Goal: Go to known website: Go to known website

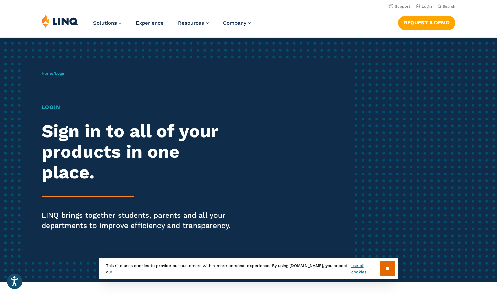
click at [53, 105] on h1 "Login" at bounding box center [137, 107] width 191 height 8
drag, startPoint x: 463, startPoint y: 0, endPoint x: 284, endPoint y: 88, distance: 198.7
drag, startPoint x: 284, startPoint y: 88, endPoint x: 351, endPoint y: 57, distance: 73.4
click at [351, 57] on div "Home / Login Login Sign in to all of your products in one place. LINQ brings to…" at bounding box center [248, 160] width 497 height 244
click at [387, 269] on input "**" at bounding box center [387, 268] width 14 height 15
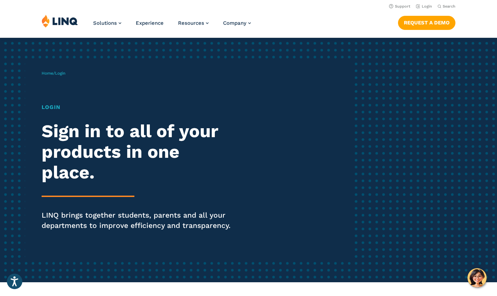
drag, startPoint x: 452, startPoint y: 0, endPoint x: 291, endPoint y: 170, distance: 233.5
click at [297, 174] on div "Home / Login Login Sign in to all of your products in one place. LINQ brings to…" at bounding box center [197, 160] width 310 height 196
click at [426, 6] on link "Login" at bounding box center [424, 6] width 16 height 4
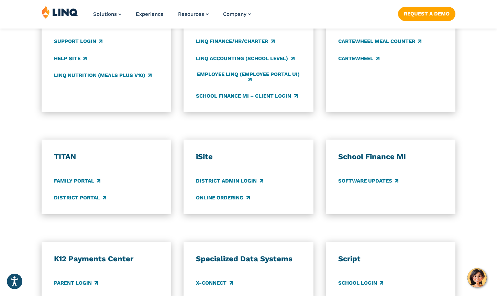
scroll to position [446, 0]
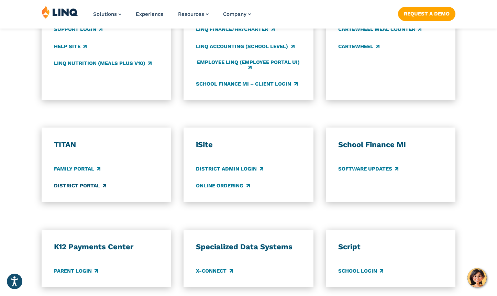
click at [86, 184] on link "District Portal" at bounding box center [80, 186] width 52 height 8
